Goal: Subscribe to service/newsletter

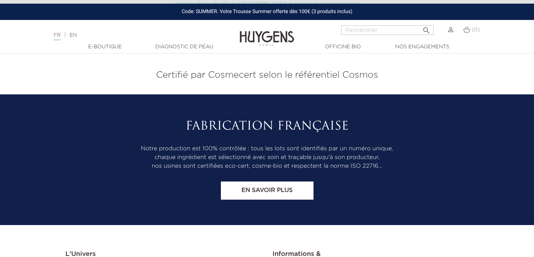
scroll to position [2813, 0]
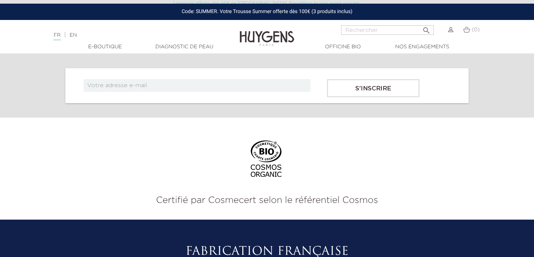
click at [222, 76] on div "S'inscrire" at bounding box center [266, 85] width 403 height 35
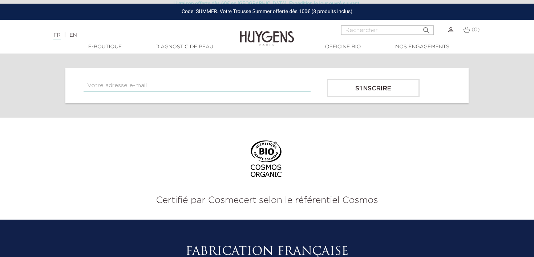
click at [219, 80] on input "text" at bounding box center [197, 85] width 227 height 13
type input "[EMAIL_ADDRESS][DOMAIN_NAME]"
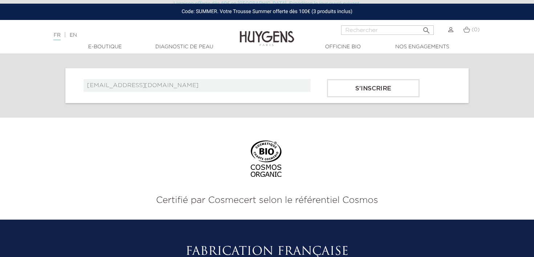
click at [348, 84] on input "S'inscrire" at bounding box center [373, 88] width 93 height 18
